Goal: Task Accomplishment & Management: Manage account settings

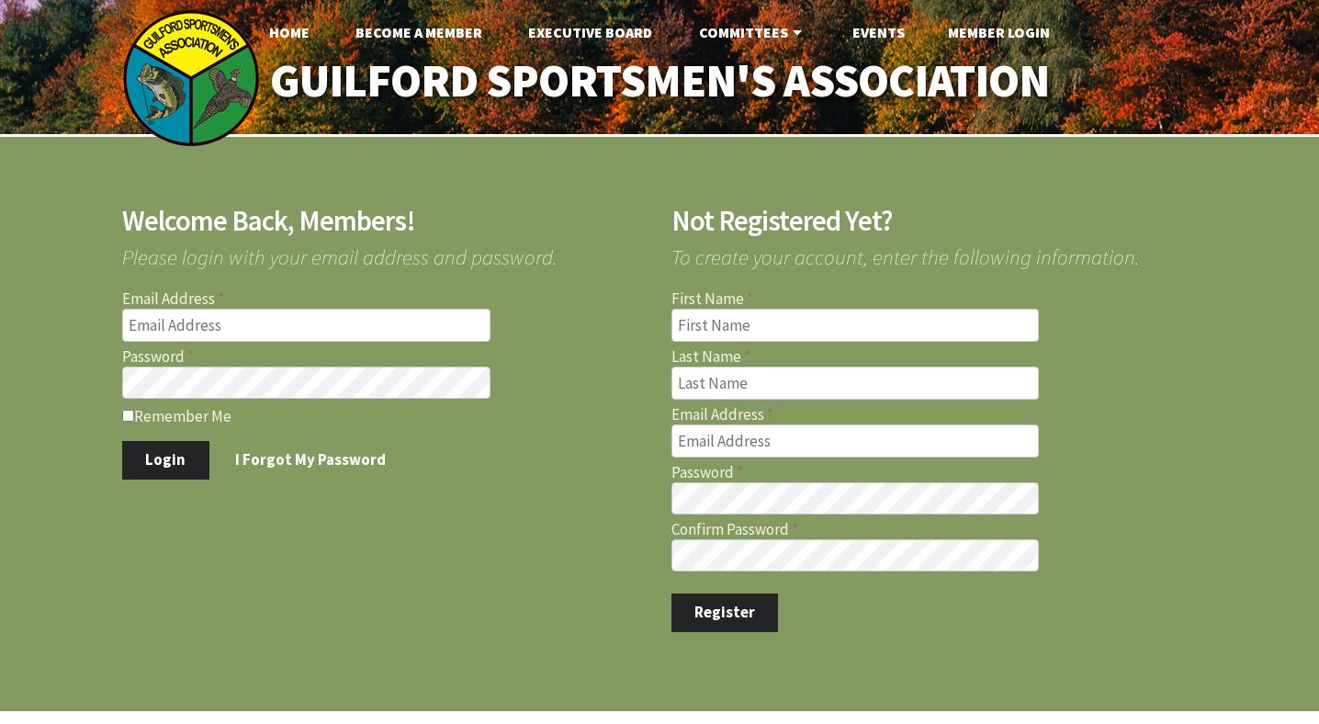
type input "[EMAIL_ADDRESS][DOMAIN_NAME]"
click at [131, 410] on input "Remember Me" at bounding box center [128, 416] width 12 height 12
checkbox input "true"
click at [159, 463] on button "Login" at bounding box center [165, 460] width 87 height 39
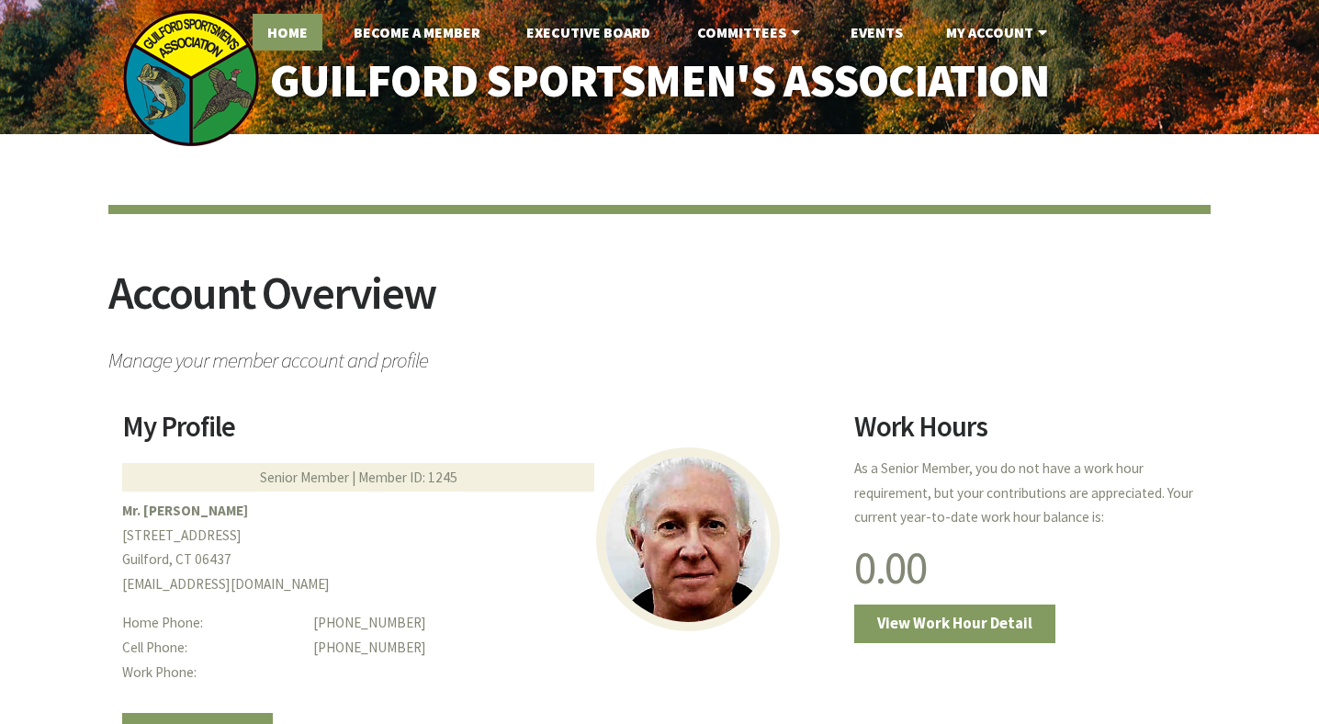
click at [286, 33] on link "Home" at bounding box center [288, 32] width 70 height 37
